Goal: Task Accomplishment & Management: Manage account settings

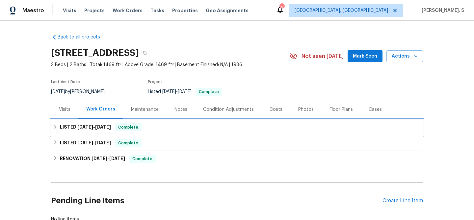
click at [107, 130] on h6 "LISTED [DATE] - [DATE]" at bounding box center [85, 127] width 51 height 8
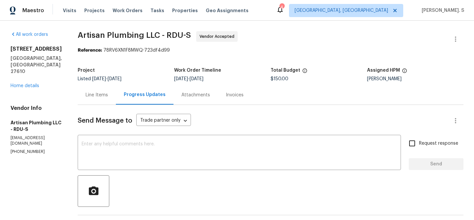
click at [107, 94] on div "Line Items" at bounding box center [97, 95] width 22 height 7
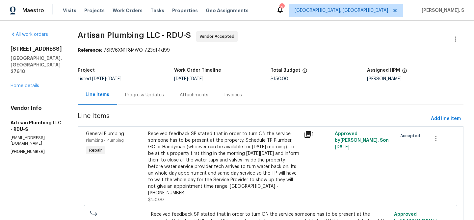
click at [207, 137] on div "Received feedback SP stated that in order to turn ON the service someone has to…" at bounding box center [224, 164] width 152 height 66
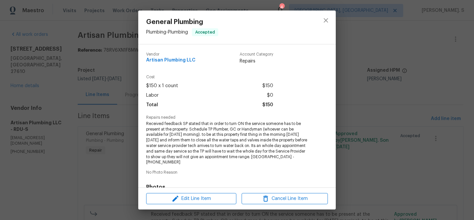
scroll to position [35, 0]
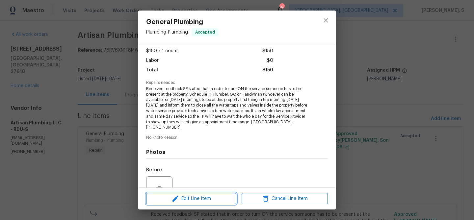
click at [184, 200] on span "Edit Line Item" at bounding box center [191, 199] width 86 height 8
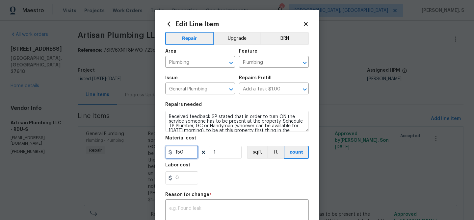
click at [186, 159] on input "150" at bounding box center [181, 152] width 33 height 13
type input "400"
click at [252, 204] on div "x ​" at bounding box center [237, 213] width 144 height 24
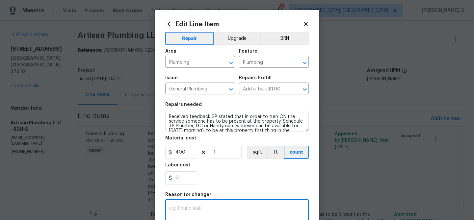
paste textarea "(GJ) Updated cost per BR team approval."
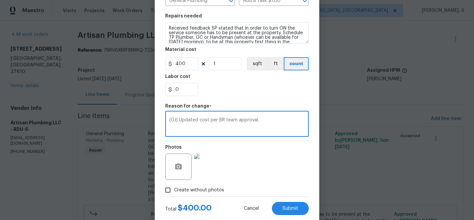
scroll to position [104, 0]
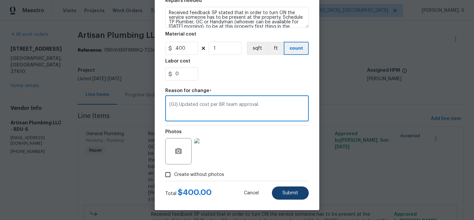
type textarea "(GJ) Updated cost per BR team approval."
click at [283, 192] on span "Submit" at bounding box center [290, 193] width 16 height 5
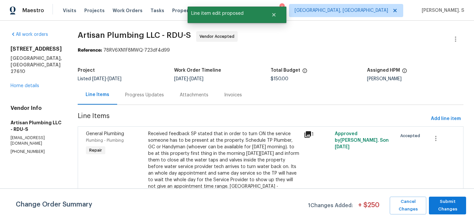
scroll to position [0, 0]
click at [455, 208] on span "Submit Changes" at bounding box center [447, 205] width 31 height 15
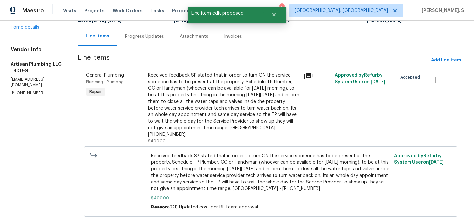
scroll to position [80, 0]
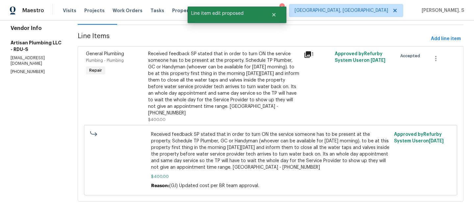
click at [227, 72] on div "Received feedback SP stated that in order to turn ON the service someone has to…" at bounding box center [224, 84] width 152 height 66
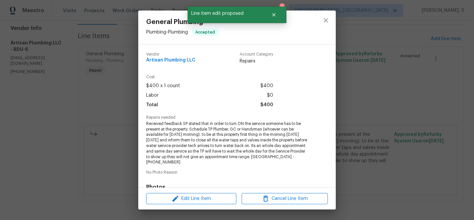
scroll to position [99, 0]
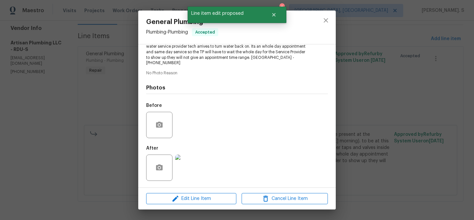
click at [196, 161] on img at bounding box center [188, 168] width 26 height 26
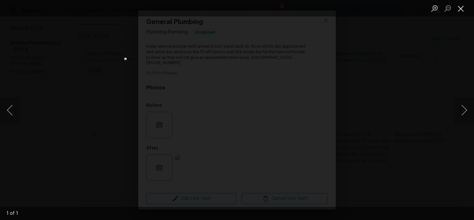
click at [459, 6] on button "Close lightbox" at bounding box center [460, 9] width 13 height 12
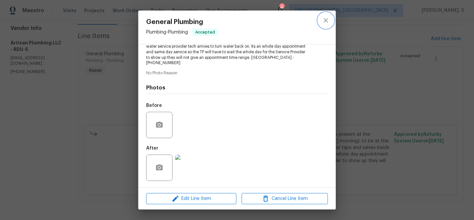
click at [324, 24] on button "close" at bounding box center [326, 21] width 16 height 16
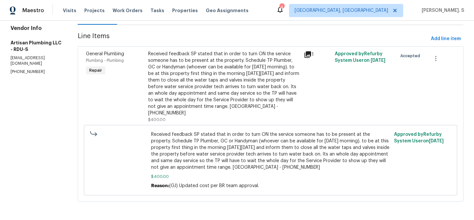
scroll to position [0, 0]
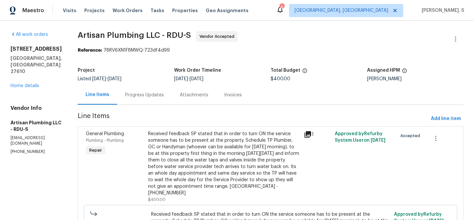
click at [162, 95] on div "Progress Updates" at bounding box center [144, 95] width 39 height 7
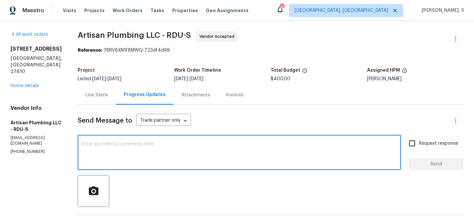
click at [167, 146] on textarea at bounding box center [239, 153] width 315 height 23
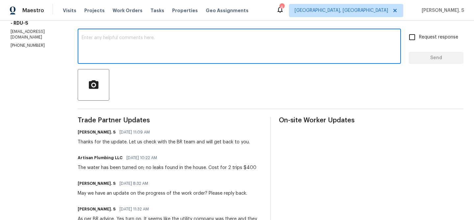
scroll to position [110, 0]
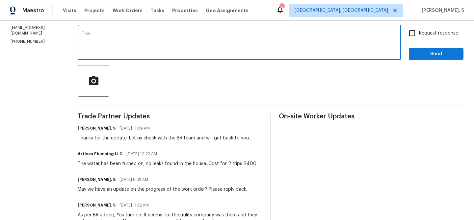
paste textarea "BR team has approved the cost, and it has been updated."
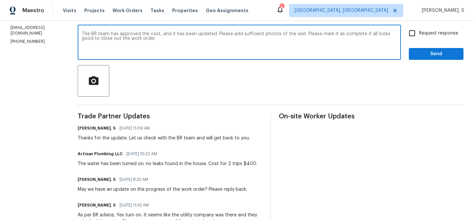
click at [120, 41] on textarea "The BR team has approved the cost, and it has been updated. Please add sufficie…" at bounding box center [239, 43] width 315 height 23
click at [177, 41] on textarea "The BR team has approved the cost, and it has been updated. Please add sufficie…" at bounding box center [239, 43] width 315 height 23
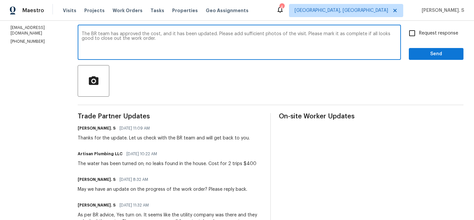
type textarea "The BR team has approved the cost, and it has been updated. Please add sufficie…"
click at [405, 39] on div "The BR team has approved the cost, and it has been updated. Please add sufficie…" at bounding box center [271, 43] width 386 height 34
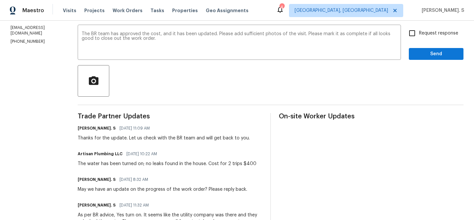
click at [435, 40] on div "Request response Send" at bounding box center [436, 43] width 55 height 34
click at [435, 33] on span "Request response" at bounding box center [438, 33] width 39 height 7
click at [419, 33] on input "Request response" at bounding box center [412, 33] width 14 height 14
checkbox input "true"
click at [437, 59] on button "Send" at bounding box center [436, 54] width 55 height 12
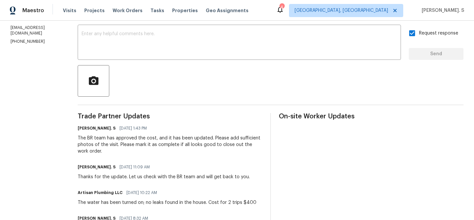
scroll to position [0, 0]
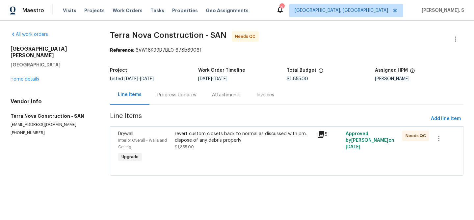
click at [154, 80] on span "[DATE]" at bounding box center [147, 79] width 14 height 5
click at [168, 103] on div "Progress Updates" at bounding box center [176, 94] width 55 height 19
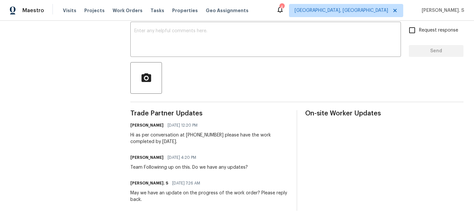
scroll to position [115, 0]
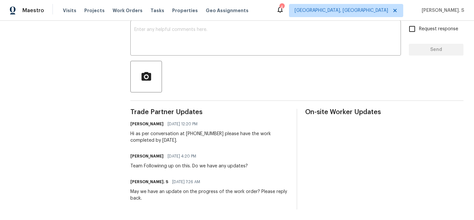
click at [214, 56] on div "Send Message to Trade partner only Trade partner only ​ x ​ Request response Se…" at bounding box center [296, 99] width 333 height 219
click at [220, 52] on div "x ​" at bounding box center [265, 39] width 271 height 34
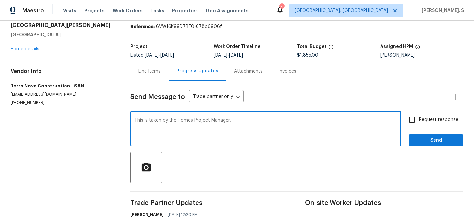
scroll to position [0, 0]
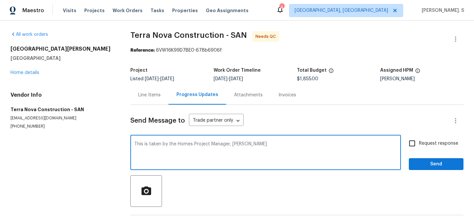
type textarea "This is taken by the Homes Project Manager, [PERSON_NAME]"
click at [418, 146] on input "Request response" at bounding box center [412, 144] width 14 height 14
checkbox input "true"
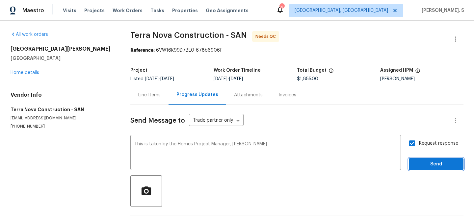
click at [420, 163] on span "Send" at bounding box center [436, 164] width 44 height 8
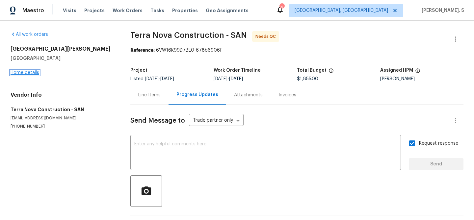
click at [34, 74] on link "Home details" at bounding box center [25, 72] width 29 height 5
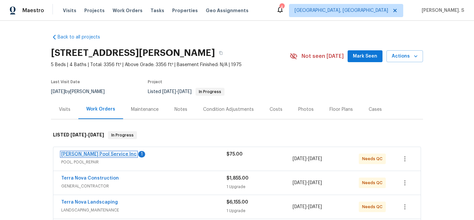
click at [94, 155] on link "Barrow Pool Service Inc" at bounding box center [98, 154] width 75 height 5
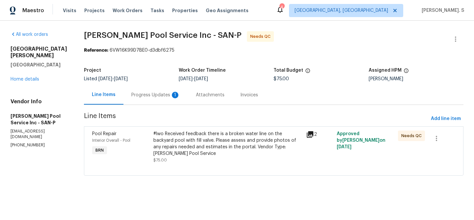
click at [169, 96] on div "Progress Updates 1" at bounding box center [155, 95] width 49 height 7
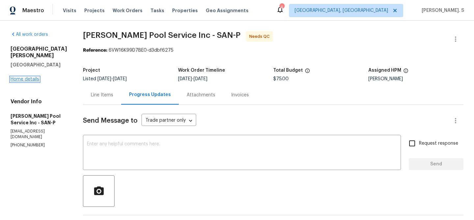
click at [35, 79] on link "Home details" at bounding box center [25, 79] width 29 height 5
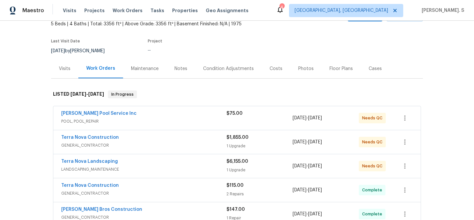
scroll to position [58, 0]
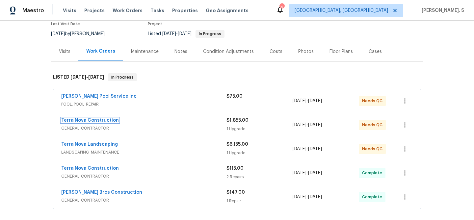
click at [93, 122] on link "Terra Nova Construction" at bounding box center [90, 120] width 58 height 5
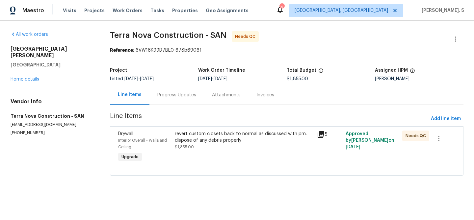
click at [176, 114] on span "Line Items" at bounding box center [269, 119] width 318 height 12
click at [175, 97] on div "Progress Updates" at bounding box center [176, 95] width 39 height 7
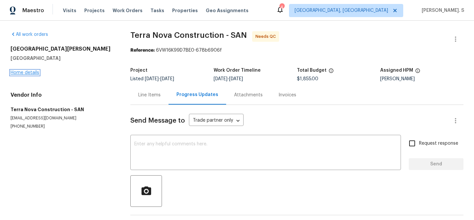
click at [33, 73] on link "Home details" at bounding box center [25, 72] width 29 height 5
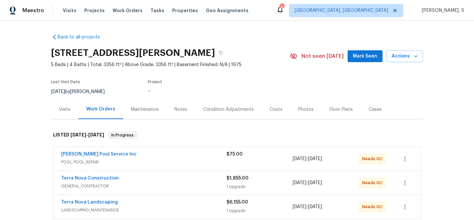
click at [96, 207] on span "LANDSCAPING_MAINTENANCE" at bounding box center [143, 210] width 165 height 7
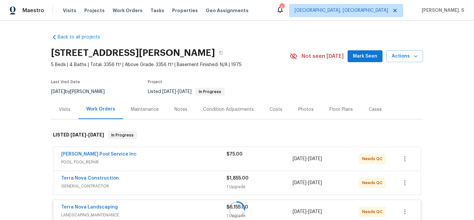
click at [95, 210] on span "Terra Nova Landscaping" at bounding box center [89, 207] width 57 height 7
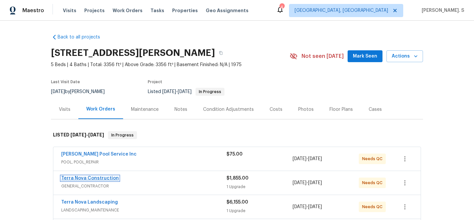
click at [94, 180] on link "Terra Nova Construction" at bounding box center [90, 178] width 58 height 5
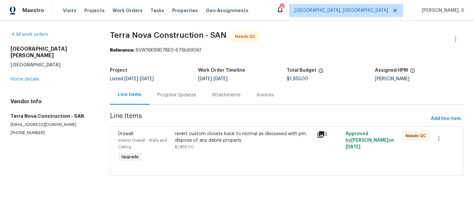
click at [191, 75] on div "Project" at bounding box center [154, 72] width 89 height 9
click at [186, 93] on div "Progress Updates" at bounding box center [176, 95] width 39 height 7
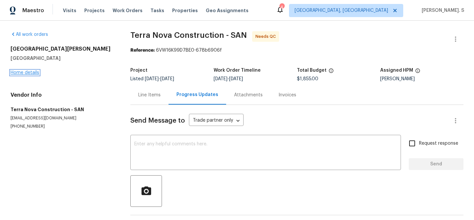
click at [24, 74] on link "Home details" at bounding box center [25, 72] width 29 height 5
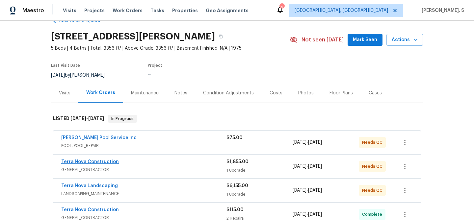
scroll to position [34, 0]
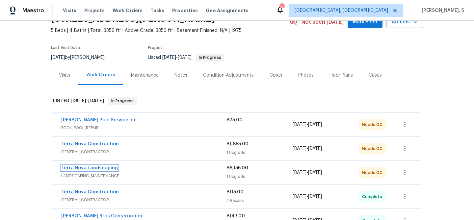
click at [84, 167] on link "Terra Nova Landscaping" at bounding box center [89, 168] width 57 height 5
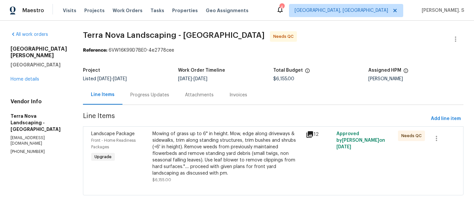
click at [143, 93] on div "Progress Updates" at bounding box center [149, 95] width 39 height 7
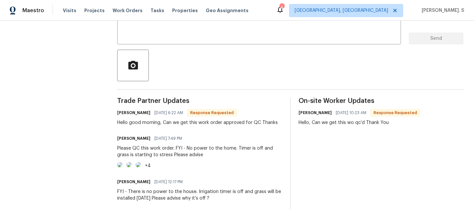
scroll to position [153, 0]
